Goal: Task Accomplishment & Management: Manage account settings

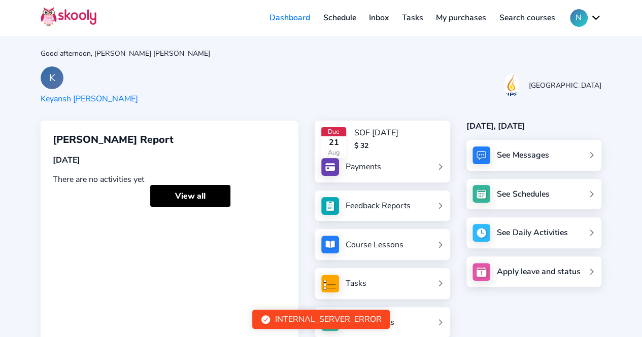
click at [593, 16] on button "N" at bounding box center [585, 18] width 31 height 18
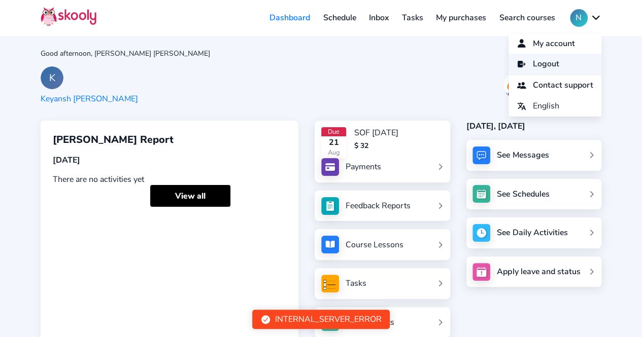
click at [555, 67] on link "Logout" at bounding box center [554, 64] width 93 height 21
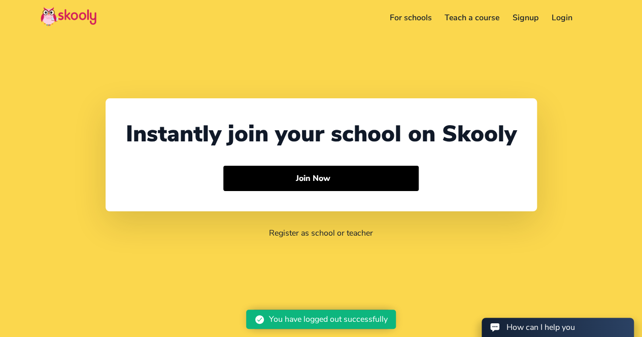
select select "65"
select select "[GEOGRAPHIC_DATA]"
select select "[GEOGRAPHIC_DATA]/[GEOGRAPHIC_DATA]"
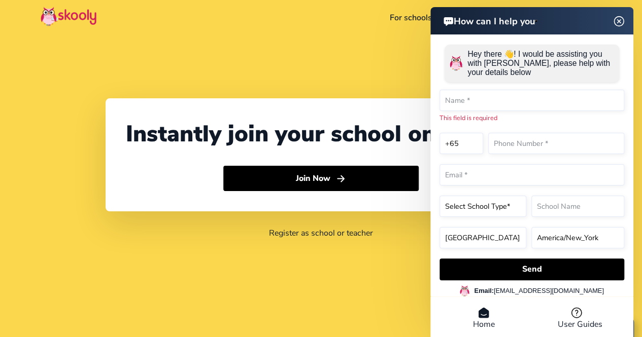
click at [350, 36] on div "Instantly join your school on Skooly Join Now Register as school or teacher" at bounding box center [321, 168] width 642 height 337
click at [618, 21] on img at bounding box center [618, 21] width 19 height 13
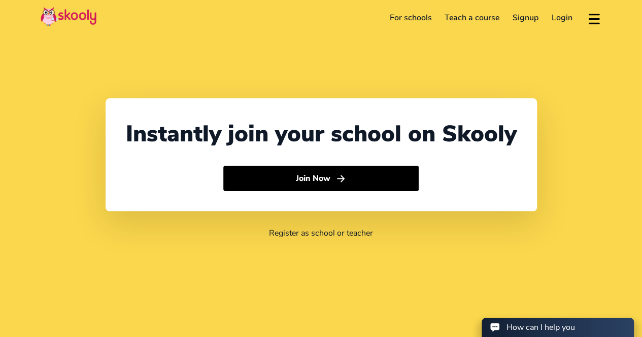
click at [555, 16] on link "Login" at bounding box center [562, 18] width 34 height 16
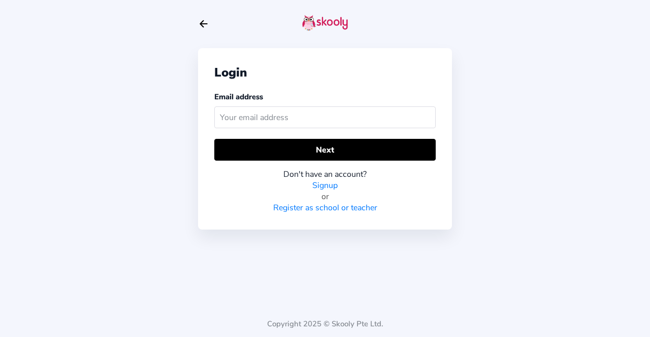
click at [282, 109] on input "text" at bounding box center [324, 118] width 221 height 22
click at [279, 118] on input "text" at bounding box center [324, 118] width 221 height 22
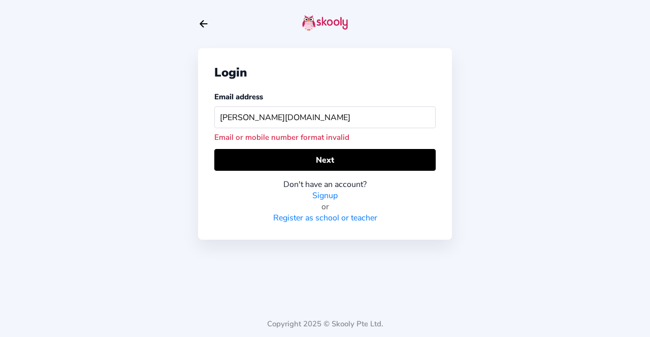
click at [255, 118] on input "[PERSON_NAME][DOMAIN_NAME]" at bounding box center [324, 118] width 221 height 22
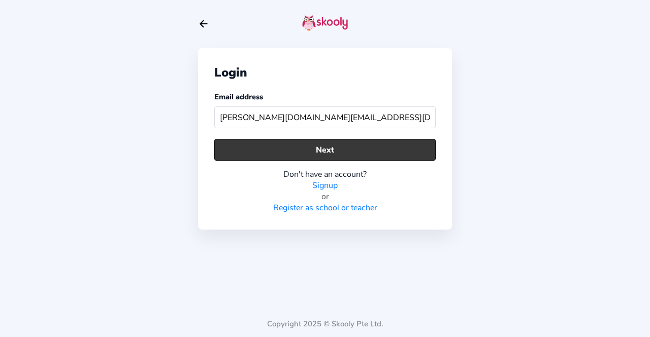
type input "[PERSON_NAME][DOMAIN_NAME][EMAIL_ADDRESS][DOMAIN_NAME]"
click at [255, 140] on button "Next" at bounding box center [324, 150] width 221 height 22
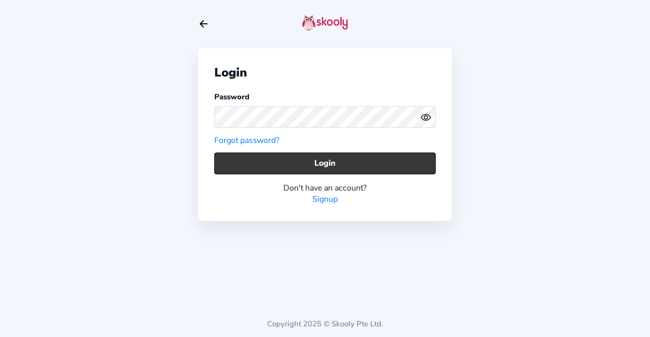
click at [316, 163] on button "Login" at bounding box center [324, 164] width 221 height 22
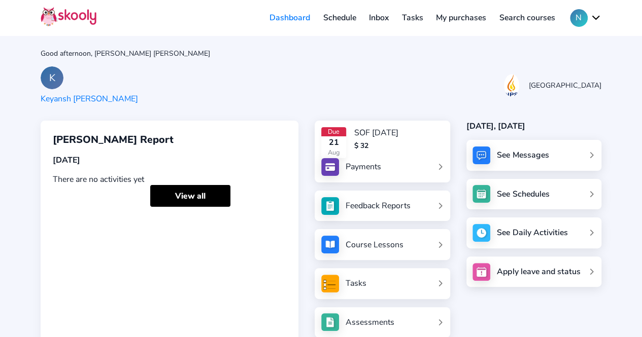
click at [511, 156] on div "See Messages" at bounding box center [523, 155] width 52 height 11
click at [516, 153] on div "See Messages" at bounding box center [523, 155] width 52 height 11
click at [509, 190] on div "See Schedules" at bounding box center [523, 194] width 47 height 10
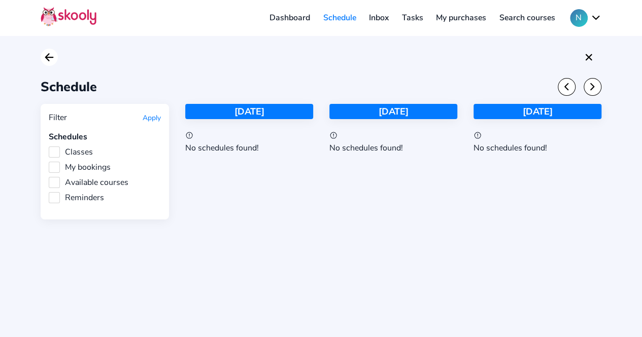
click at [52, 56] on icon "Arrow Back" at bounding box center [49, 57] width 12 height 12
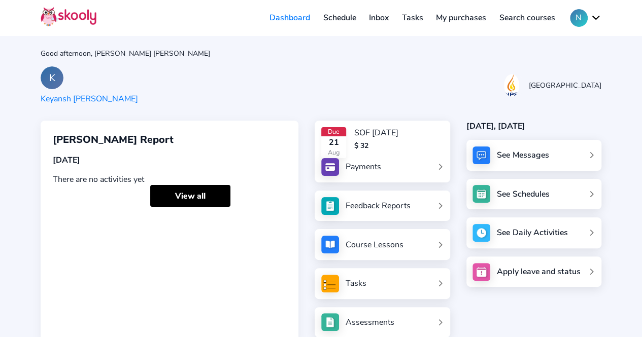
click at [506, 163] on div "See Messages" at bounding box center [533, 155] width 135 height 31
click at [595, 19] on button "N" at bounding box center [585, 18] width 31 height 18
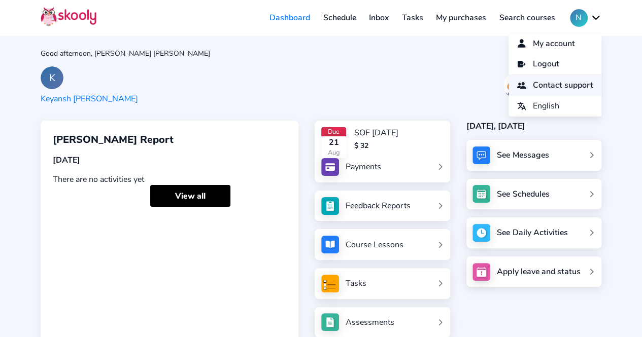
click at [579, 86] on span "Contact support" at bounding box center [563, 85] width 60 height 15
